Goal: Task Accomplishment & Management: Manage account settings

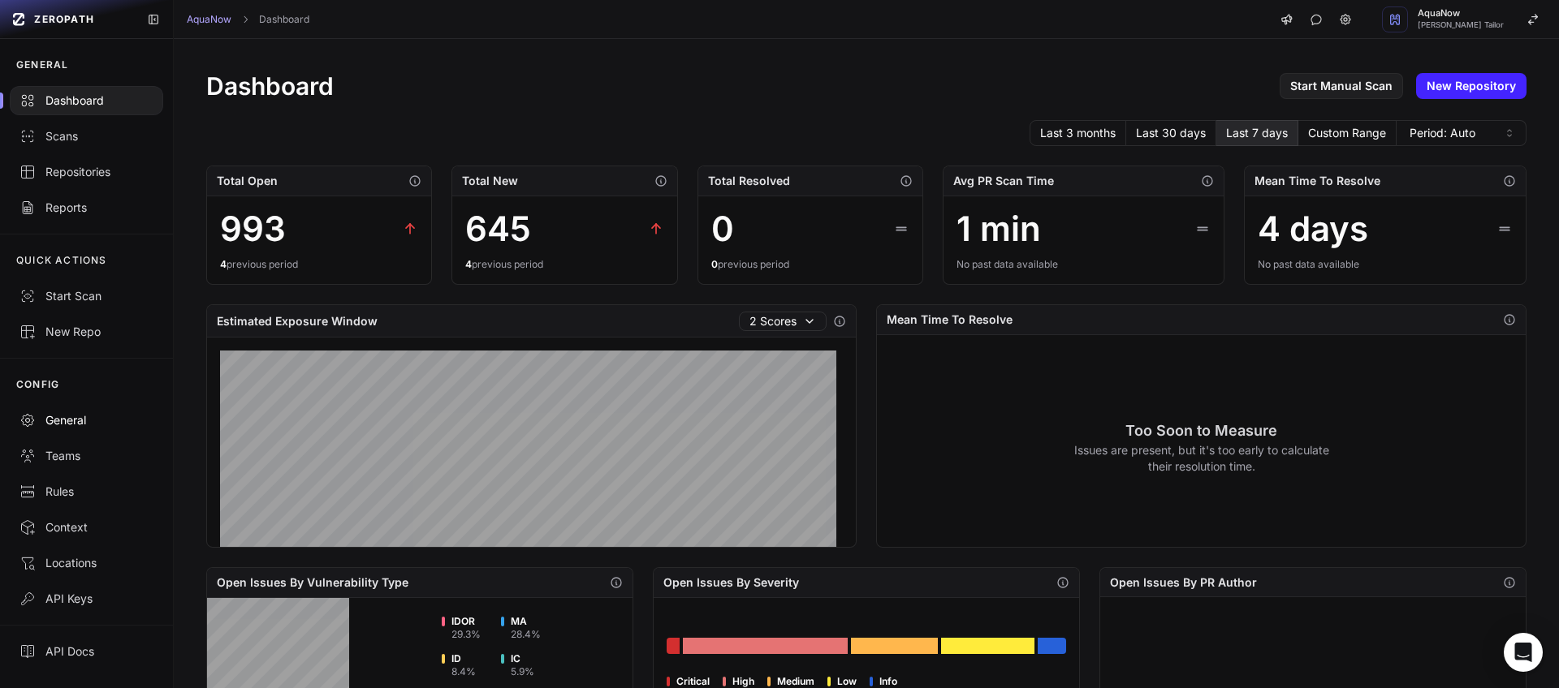
click at [78, 414] on div "General" at bounding box center [86, 420] width 134 height 16
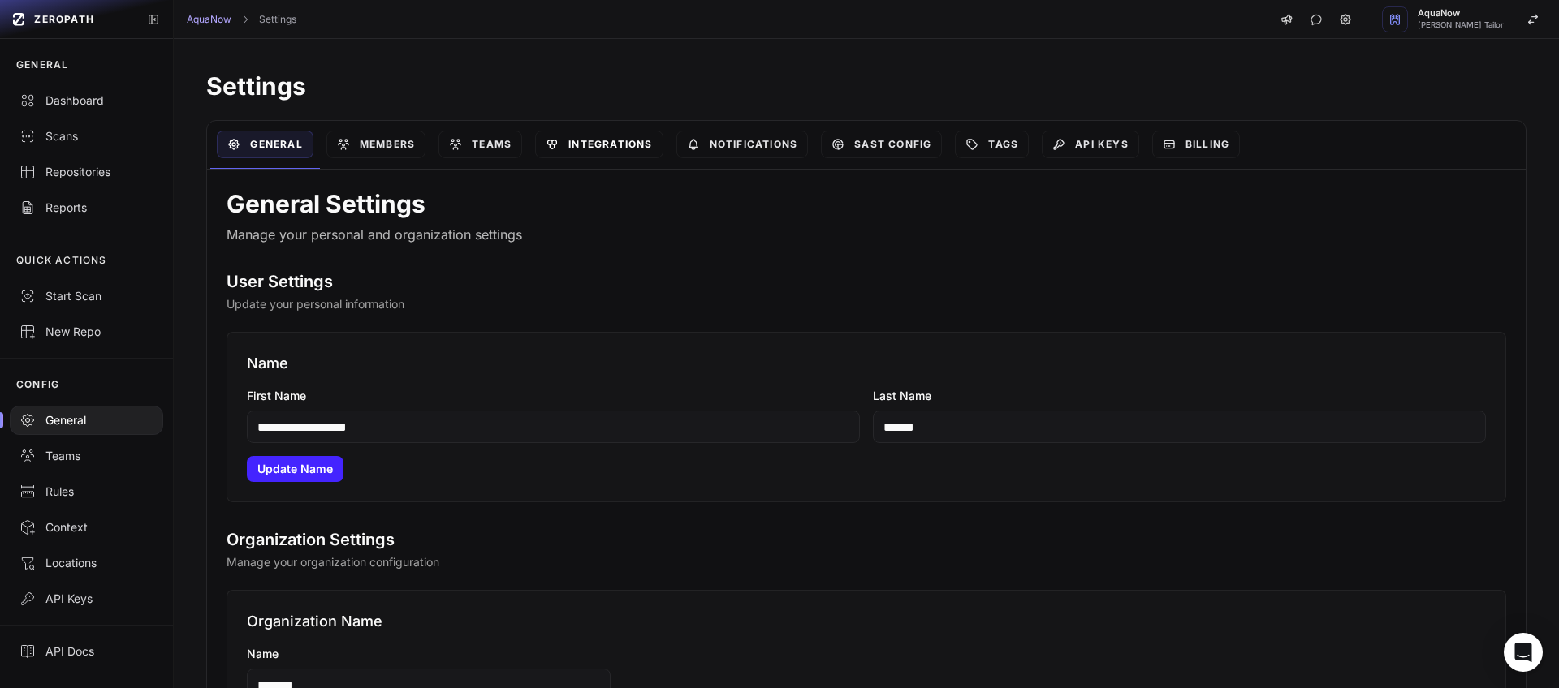
click at [632, 146] on link "Integrations" at bounding box center [598, 145] width 127 height 28
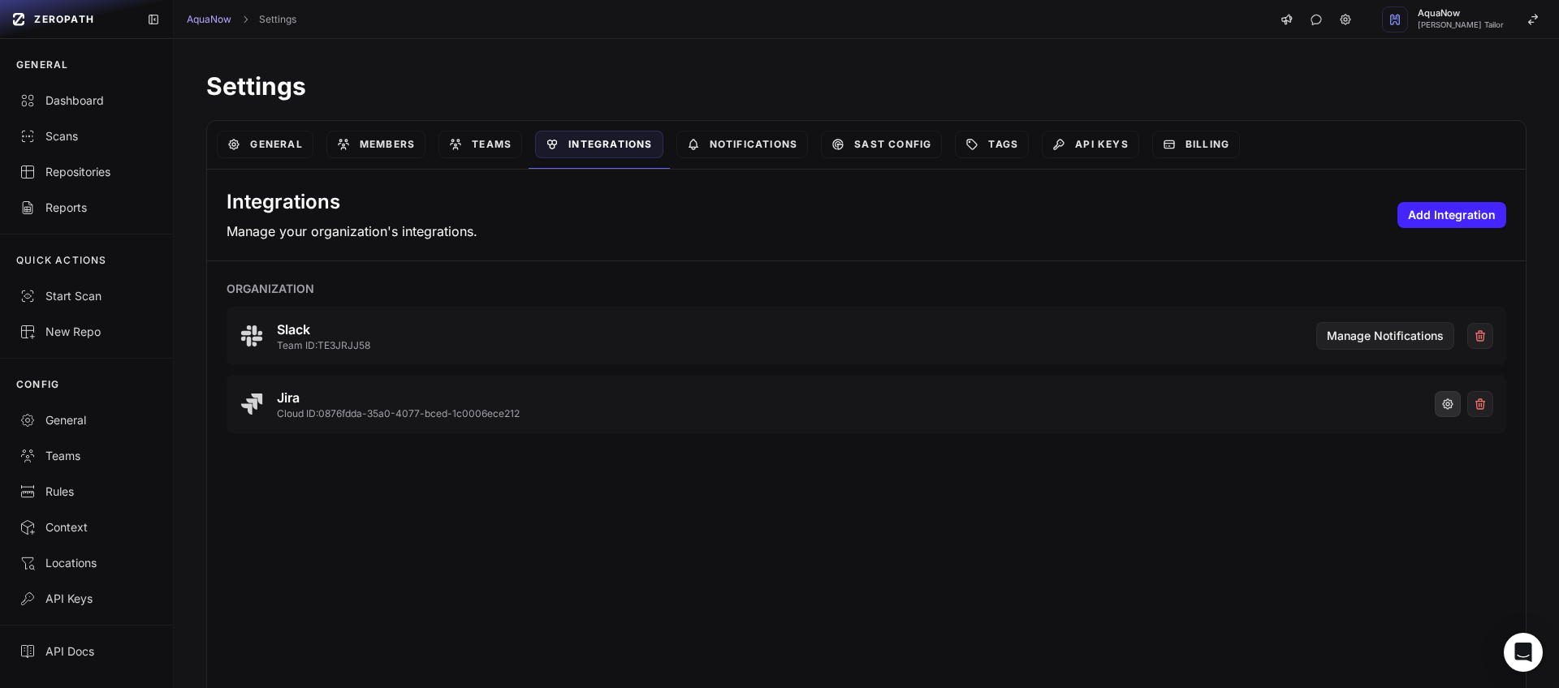
click at [1441, 402] on icon "button" at bounding box center [1447, 404] width 13 height 13
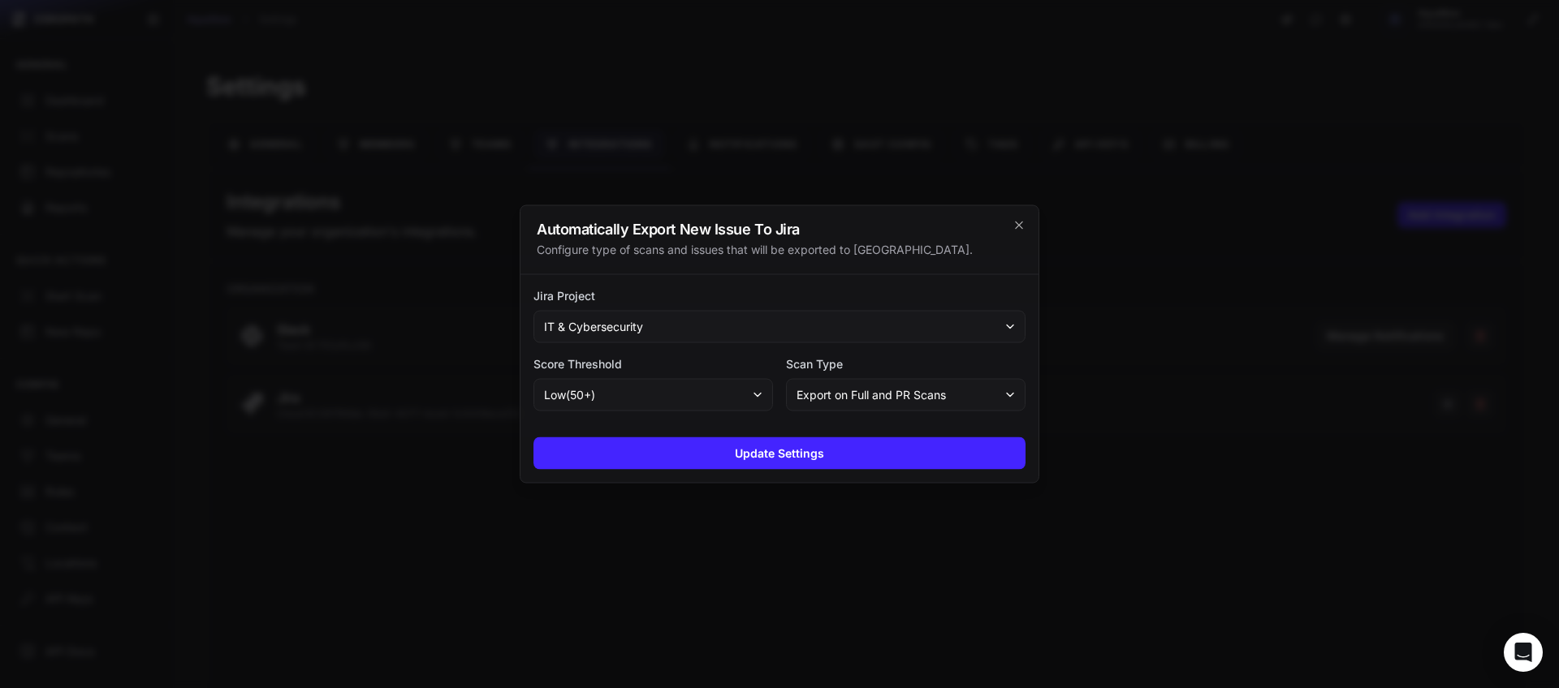
click at [787, 332] on button "IT & Cybersecurity" at bounding box center [779, 327] width 492 height 32
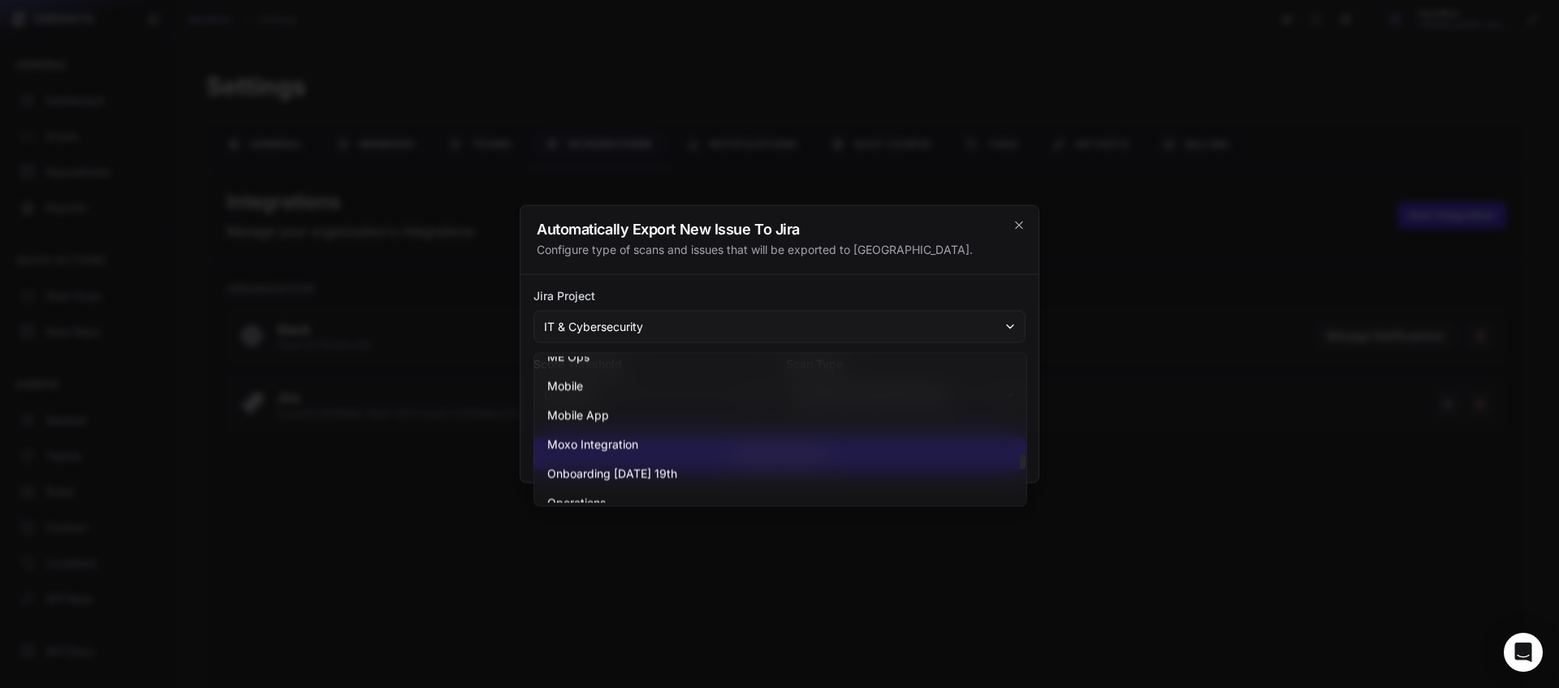
scroll to position [1285, 0]
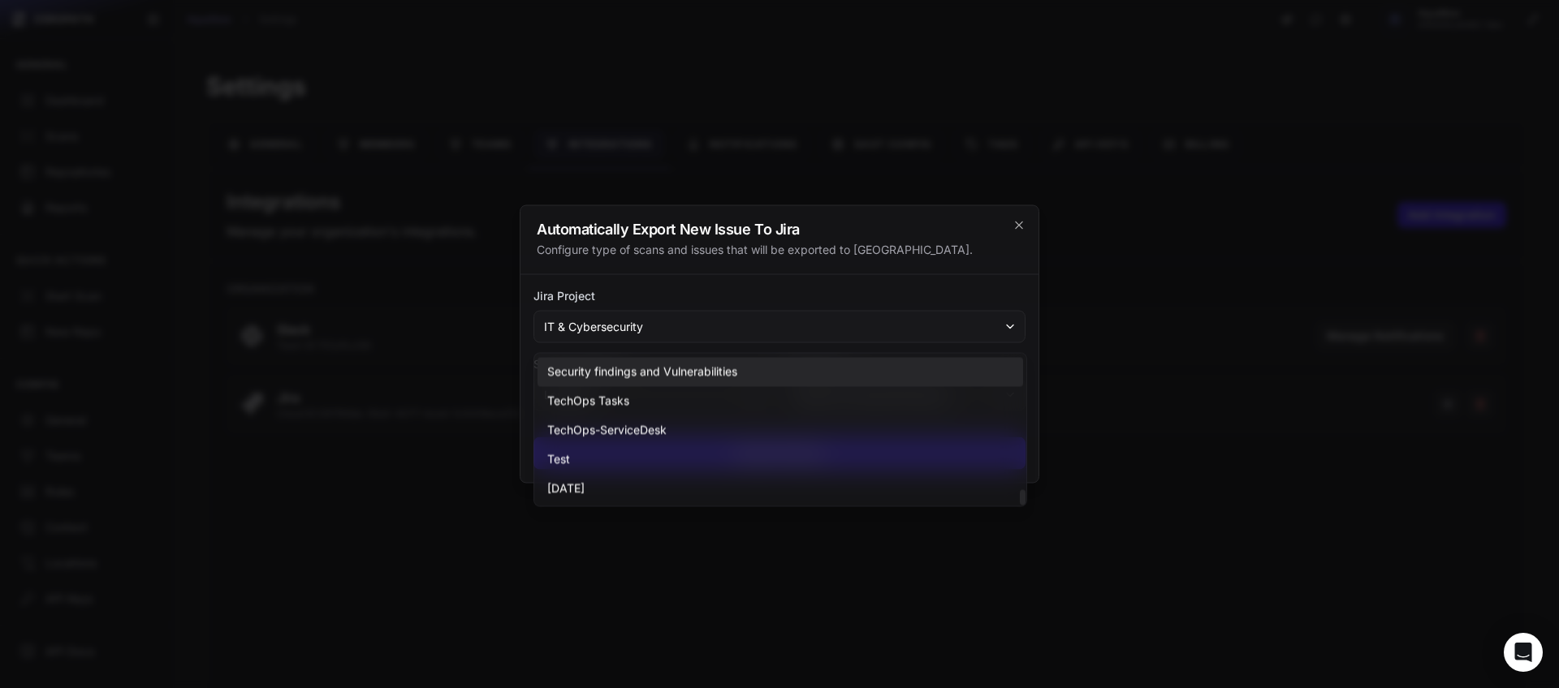
click at [700, 377] on span "Security findings and Vulnerabilities" at bounding box center [642, 373] width 190 height 16
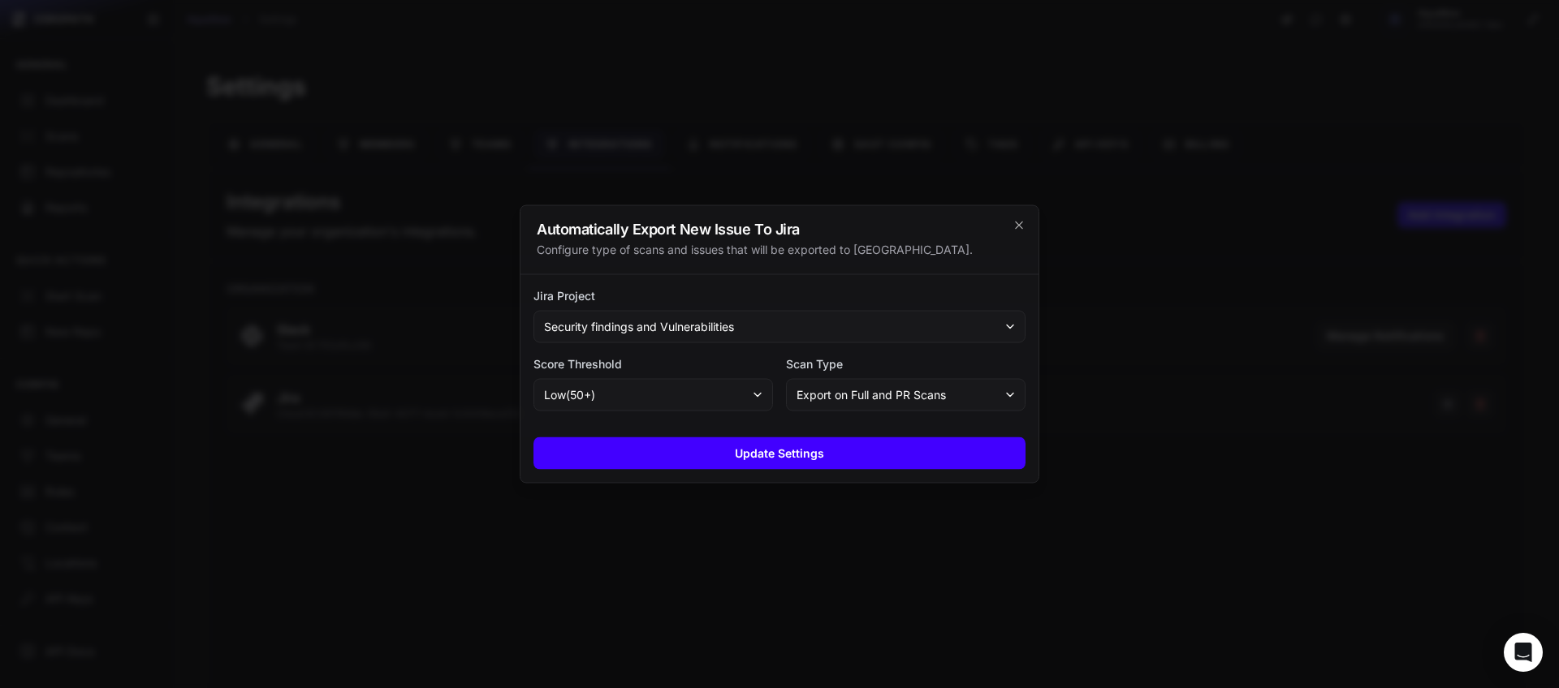
click at [692, 450] on button "Update Settings" at bounding box center [779, 454] width 492 height 32
